Goal: Information Seeking & Learning: Compare options

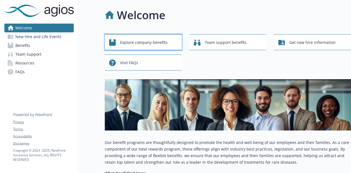
click at [135, 41] on span "Explore company benefits" at bounding box center [143, 42] width 47 height 10
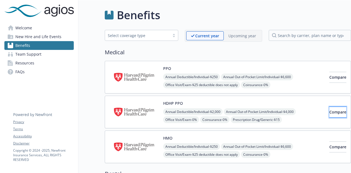
click at [329, 115] on button "Compare" at bounding box center [337, 112] width 17 height 11
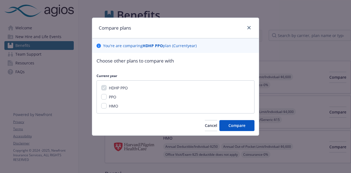
click at [108, 96] on div "PPO" at bounding box center [112, 97] width 11 height 6
click at [102, 95] on input "PPO" at bounding box center [103, 96] width 5 height 5
checkbox input "true"
click at [247, 126] on button "Compare" at bounding box center [236, 125] width 35 height 11
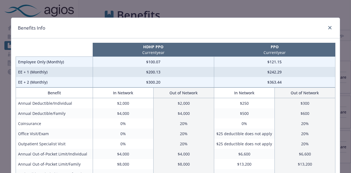
click at [333, 26] on div "Benefits Info" at bounding box center [175, 28] width 329 height 21
click at [329, 27] on link "close" at bounding box center [330, 27] width 7 height 7
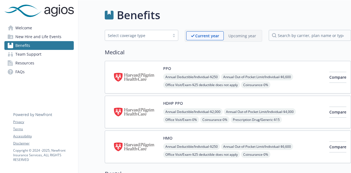
click at [148, 35] on div "Select coverage type" at bounding box center [137, 36] width 59 height 6
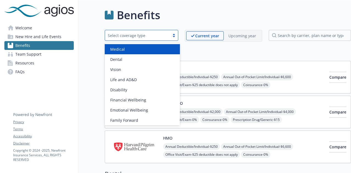
click at [126, 51] on div "Medical" at bounding box center [142, 49] width 75 height 10
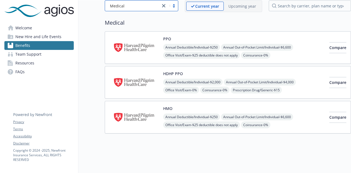
click at [140, 75] on img at bounding box center [133, 82] width 49 height 23
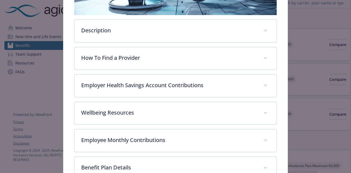
scroll to position [123, 0]
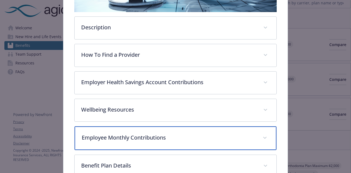
click at [233, 136] on p "Employee Monthly Contributions" at bounding box center [169, 138] width 174 height 8
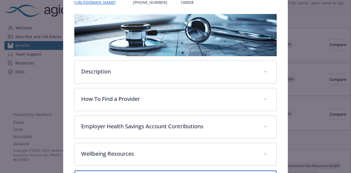
scroll to position [0, 0]
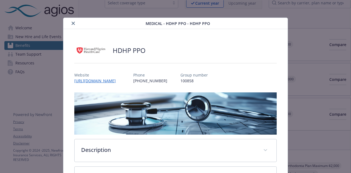
click at [70, 24] on button "close" at bounding box center [73, 23] width 7 height 7
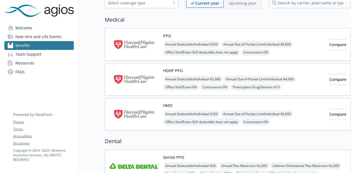
click at [151, 38] on img at bounding box center [133, 44] width 49 height 23
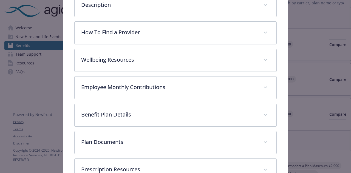
scroll to position [149, 0]
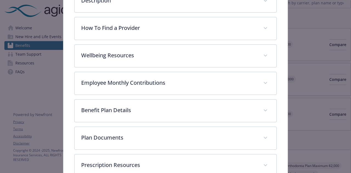
click at [141, 72] on div "Employee Monthly Contributions Employee Only $121.15 EE + 1 $242.29 EE + 2 $363…" at bounding box center [175, 83] width 202 height 23
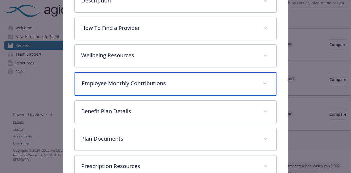
click at [147, 79] on p "Employee Monthly Contributions" at bounding box center [169, 83] width 174 height 8
